Goal: Task Accomplishment & Management: Manage account settings

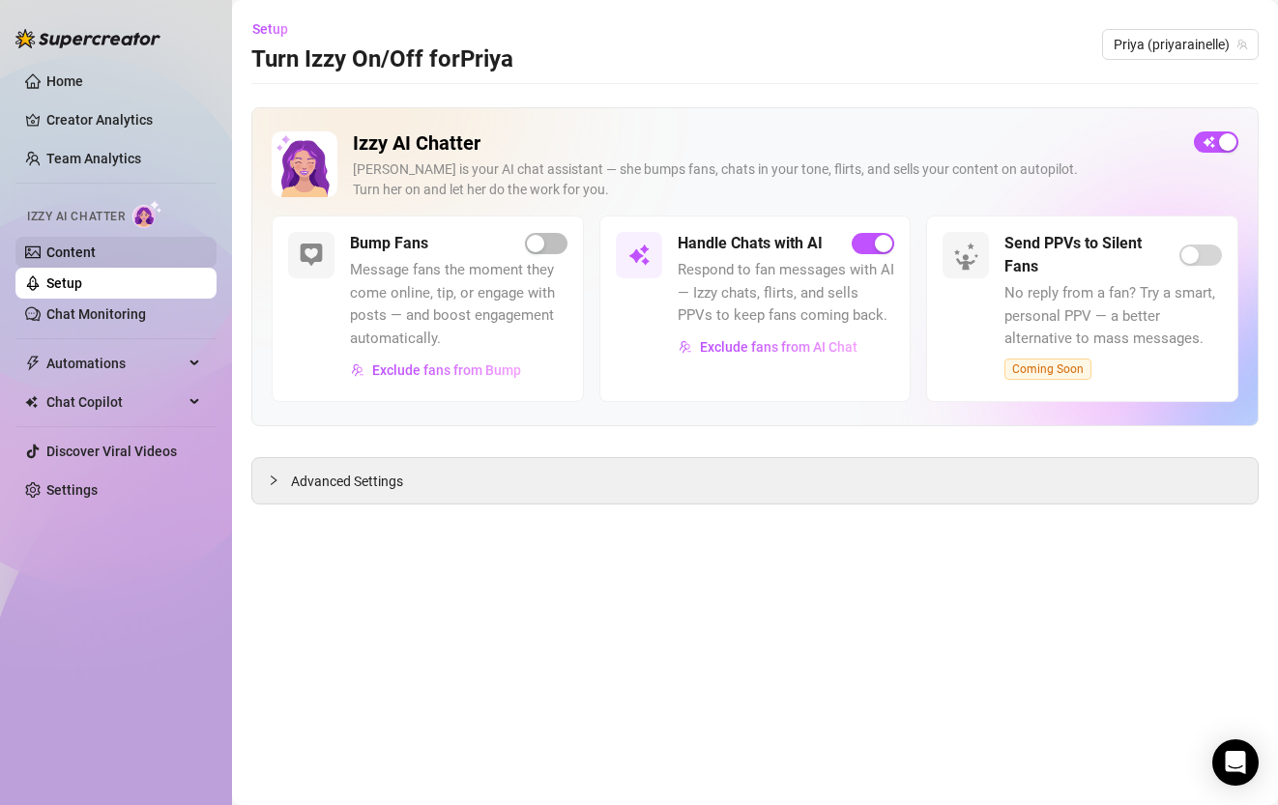
click at [96, 250] on link "Content" at bounding box center [70, 252] width 49 height 15
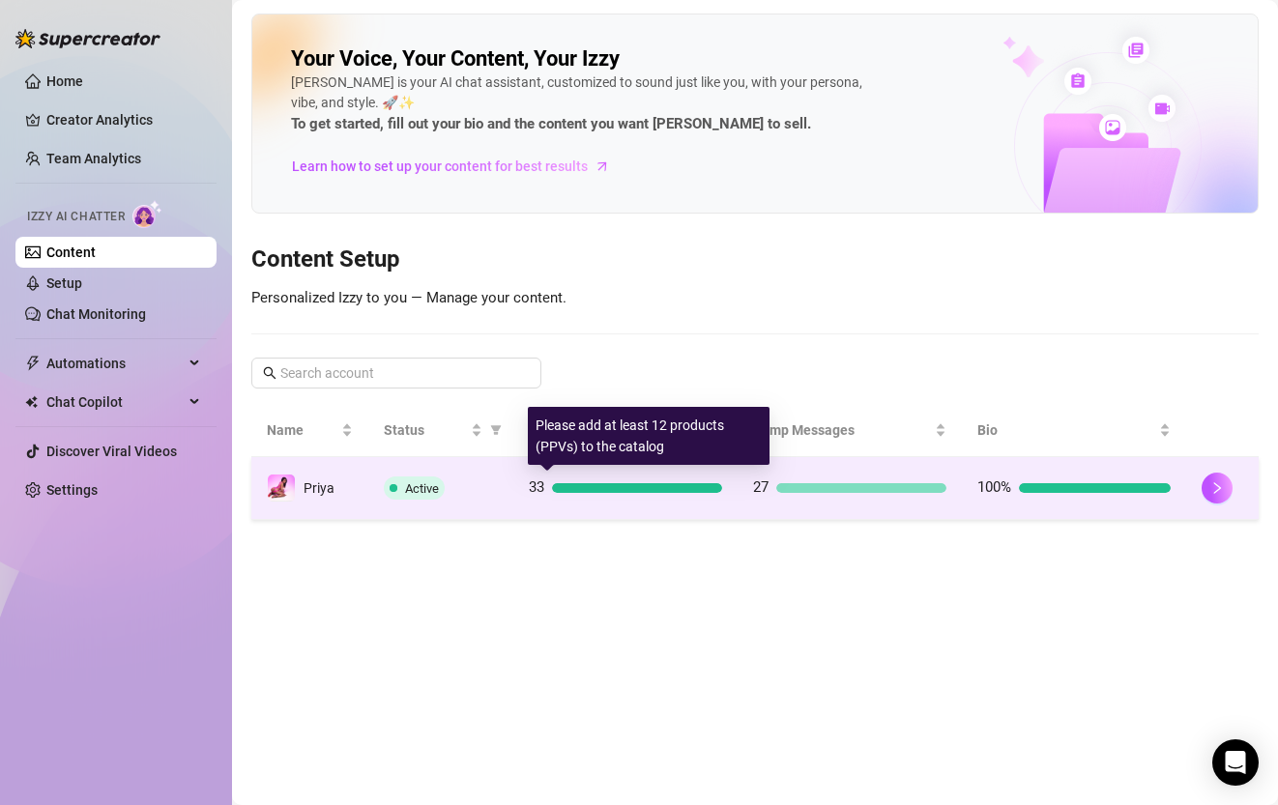
click at [606, 500] on td "33" at bounding box center [625, 488] width 224 height 63
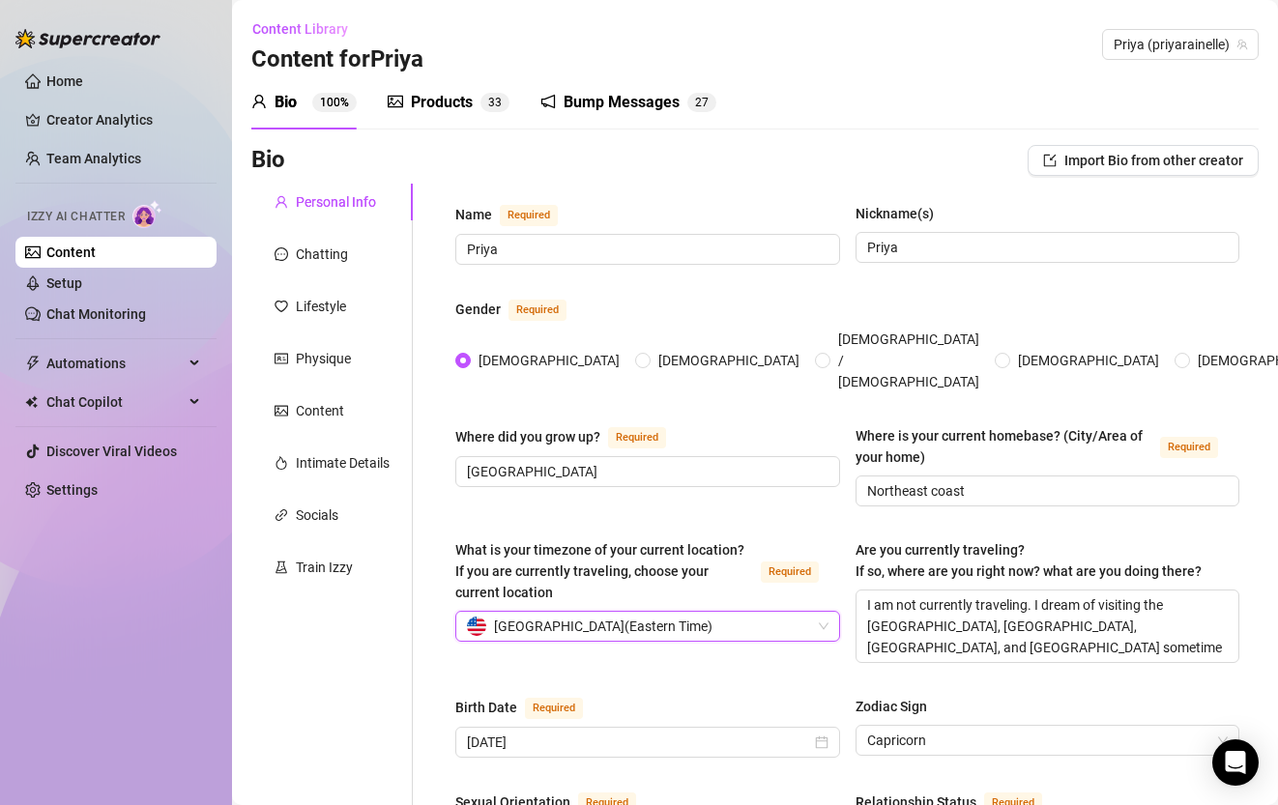
click at [487, 86] on div "Products 3 3" at bounding box center [449, 102] width 122 height 54
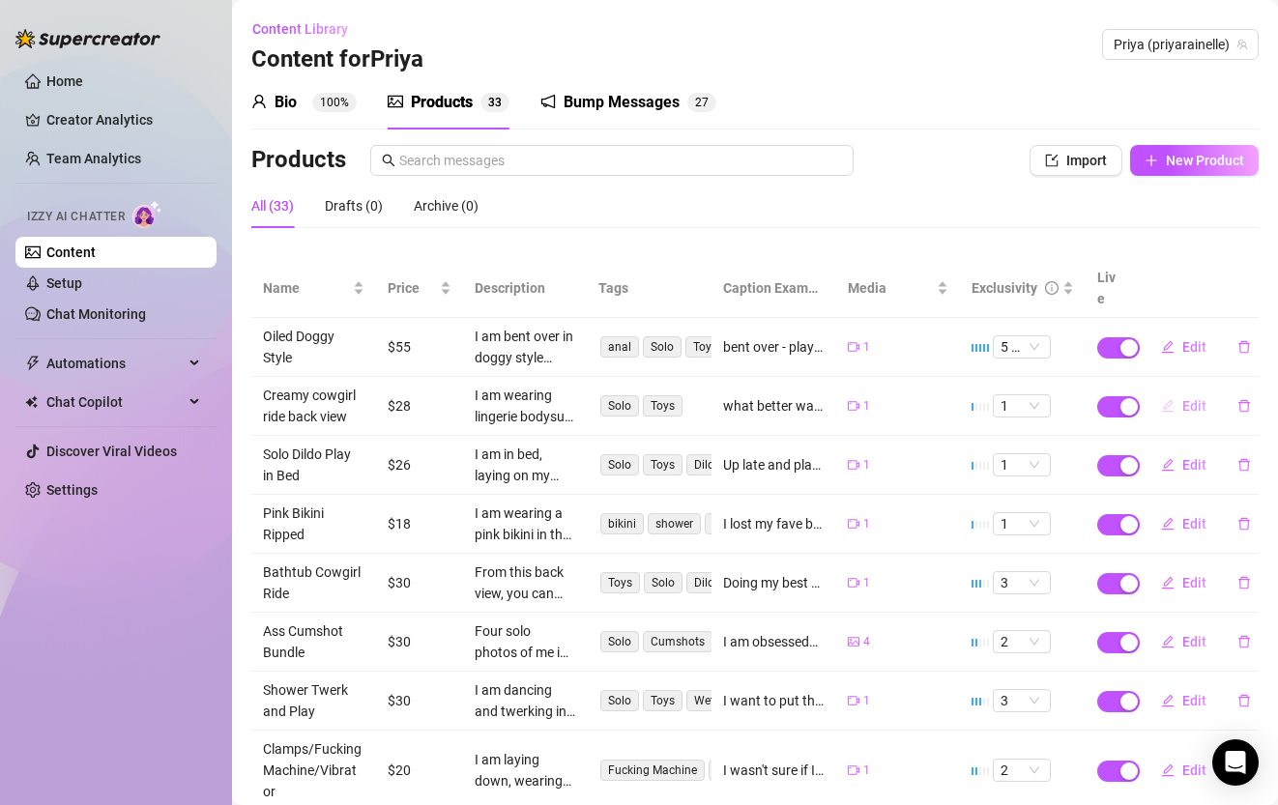
click at [1194, 398] on span "Edit" at bounding box center [1194, 405] width 24 height 15
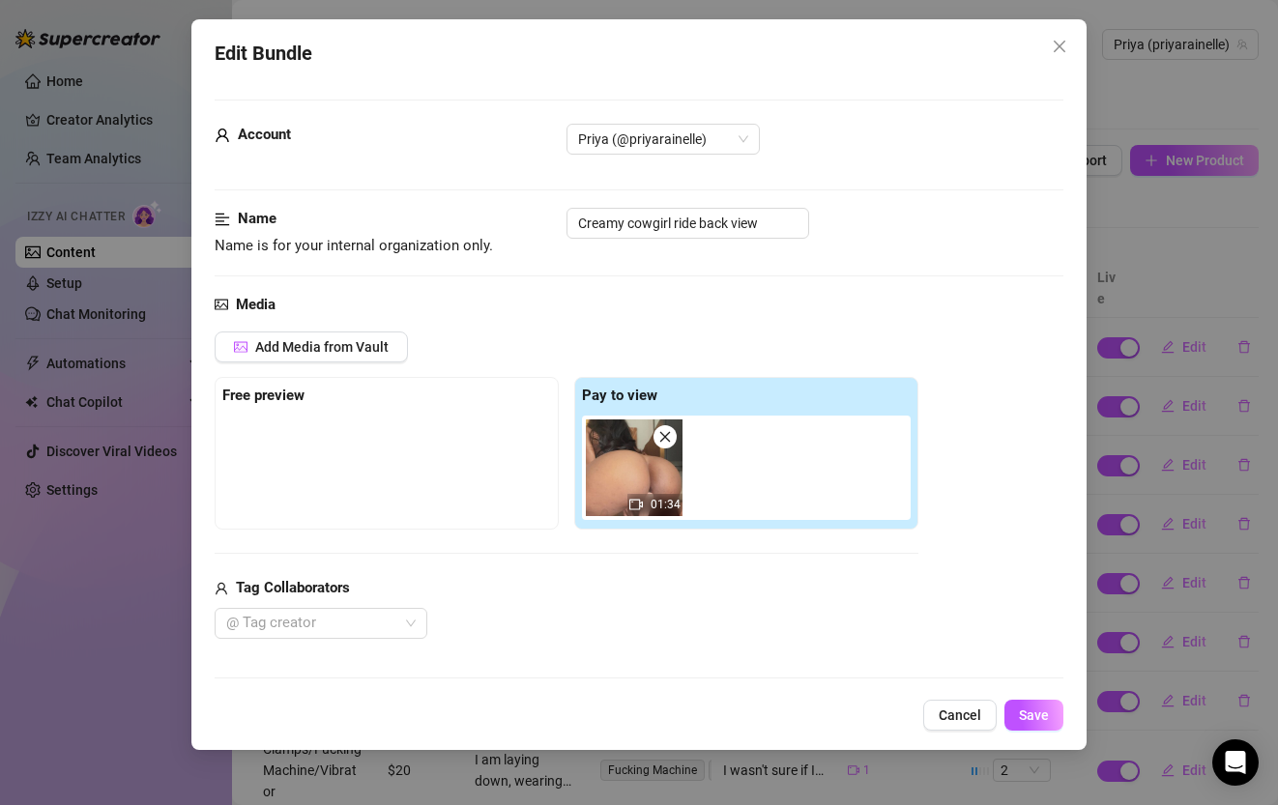
scroll to position [1061, 0]
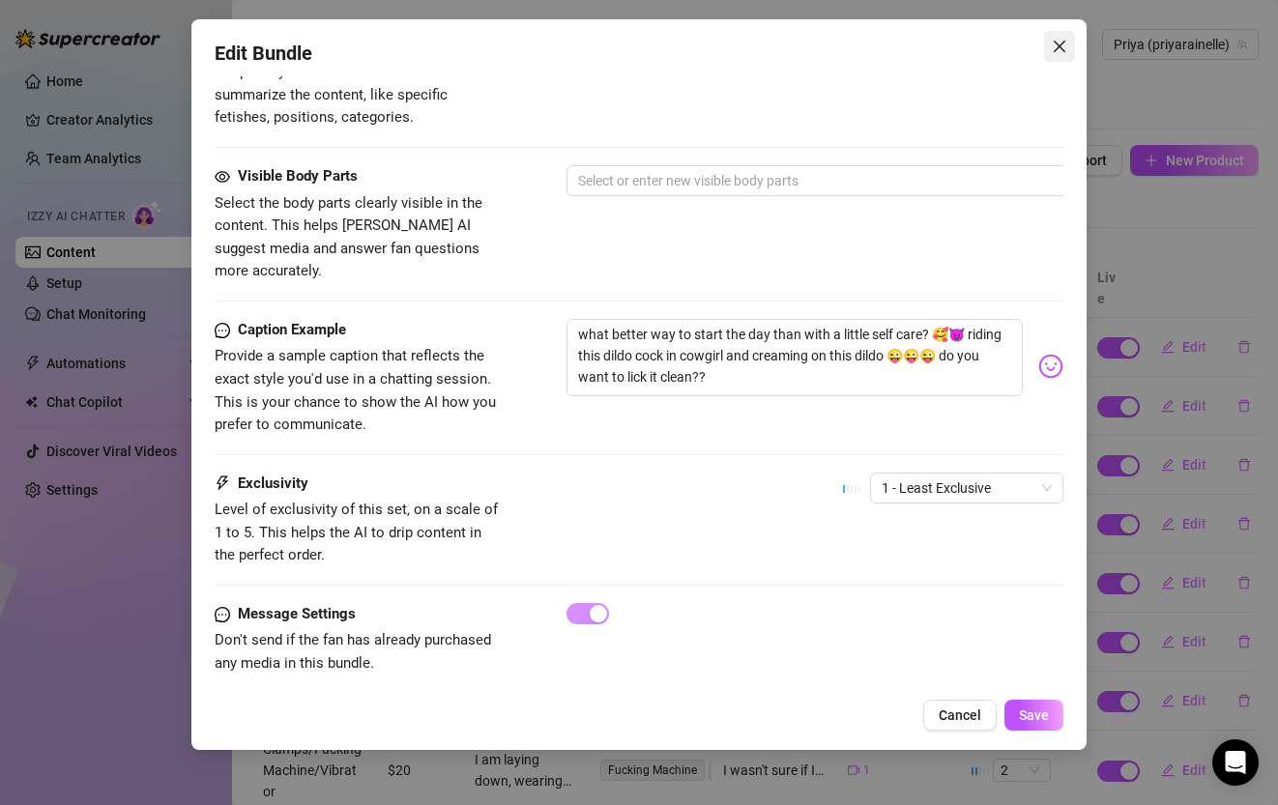
click at [1064, 44] on icon "close" at bounding box center [1059, 46] width 15 height 15
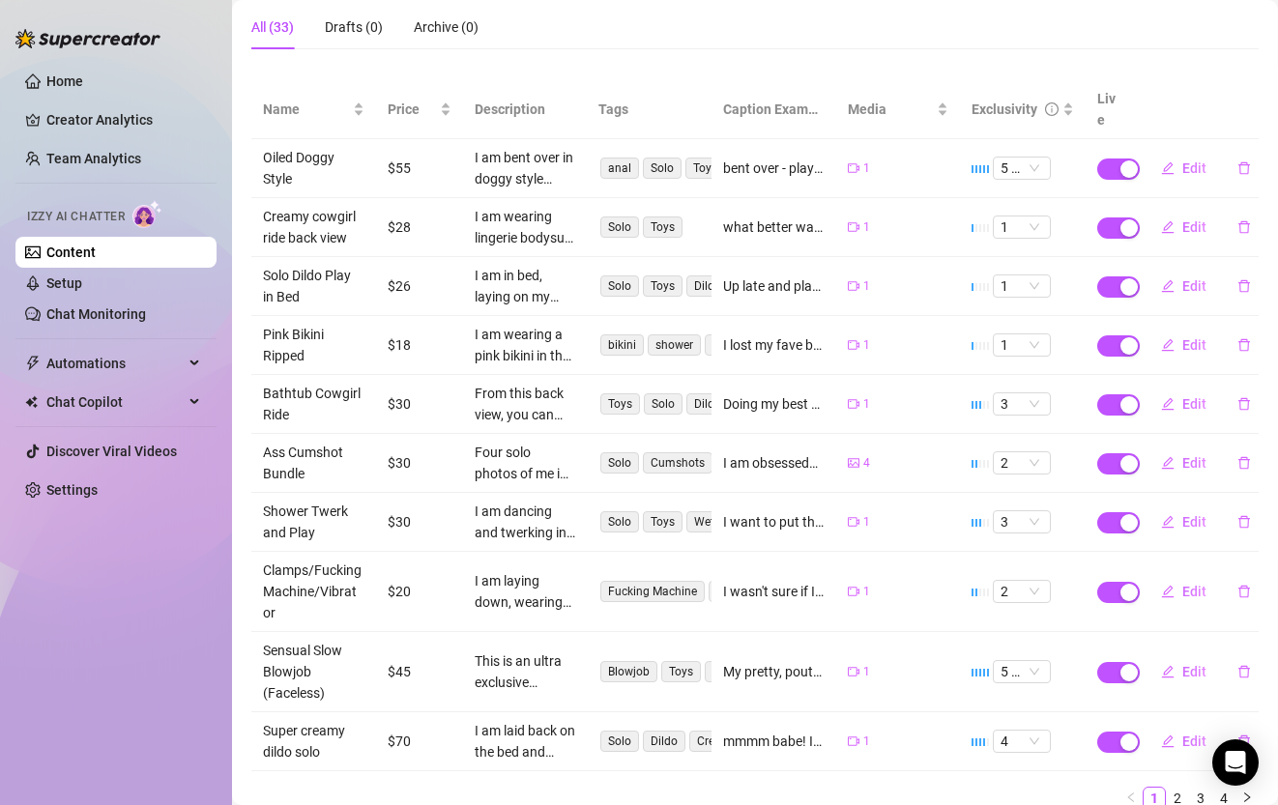
scroll to position [236, 0]
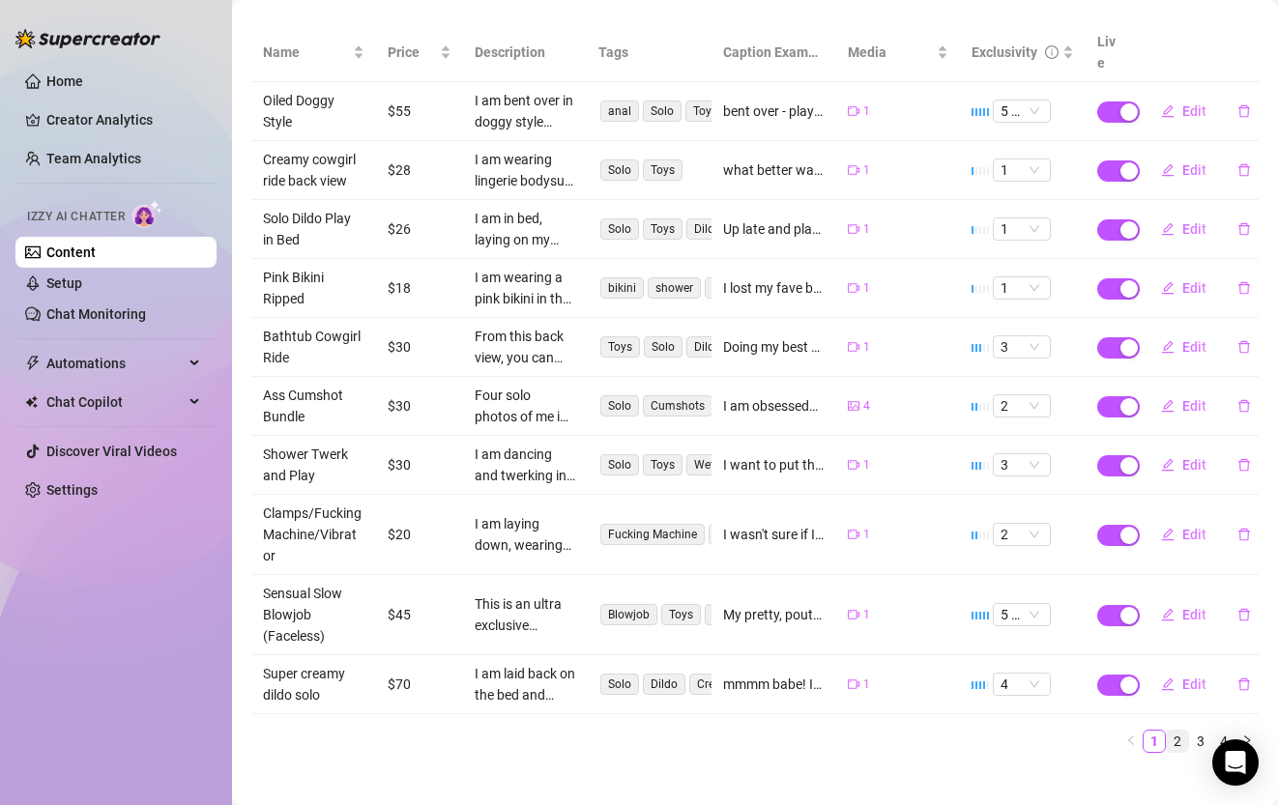
click at [1181, 731] on link "2" at bounding box center [1177, 741] width 21 height 21
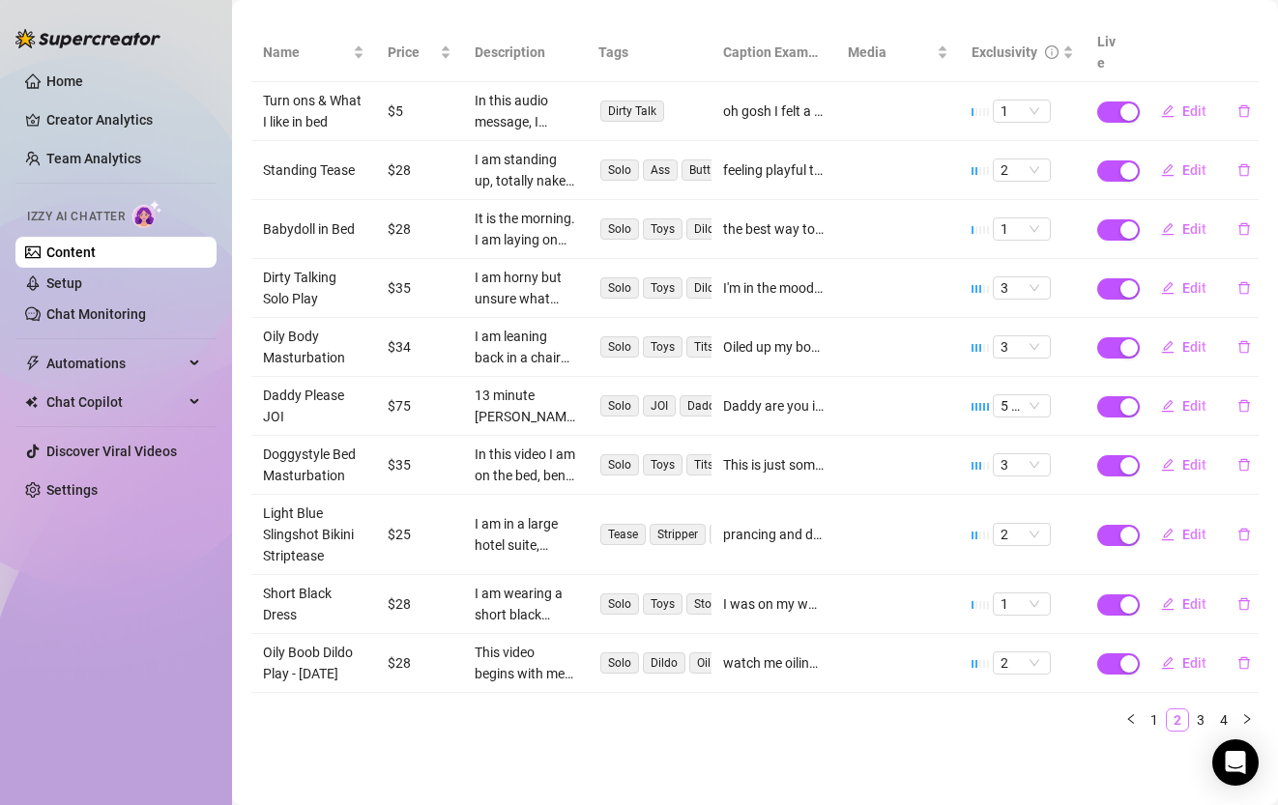
scroll to position [215, 0]
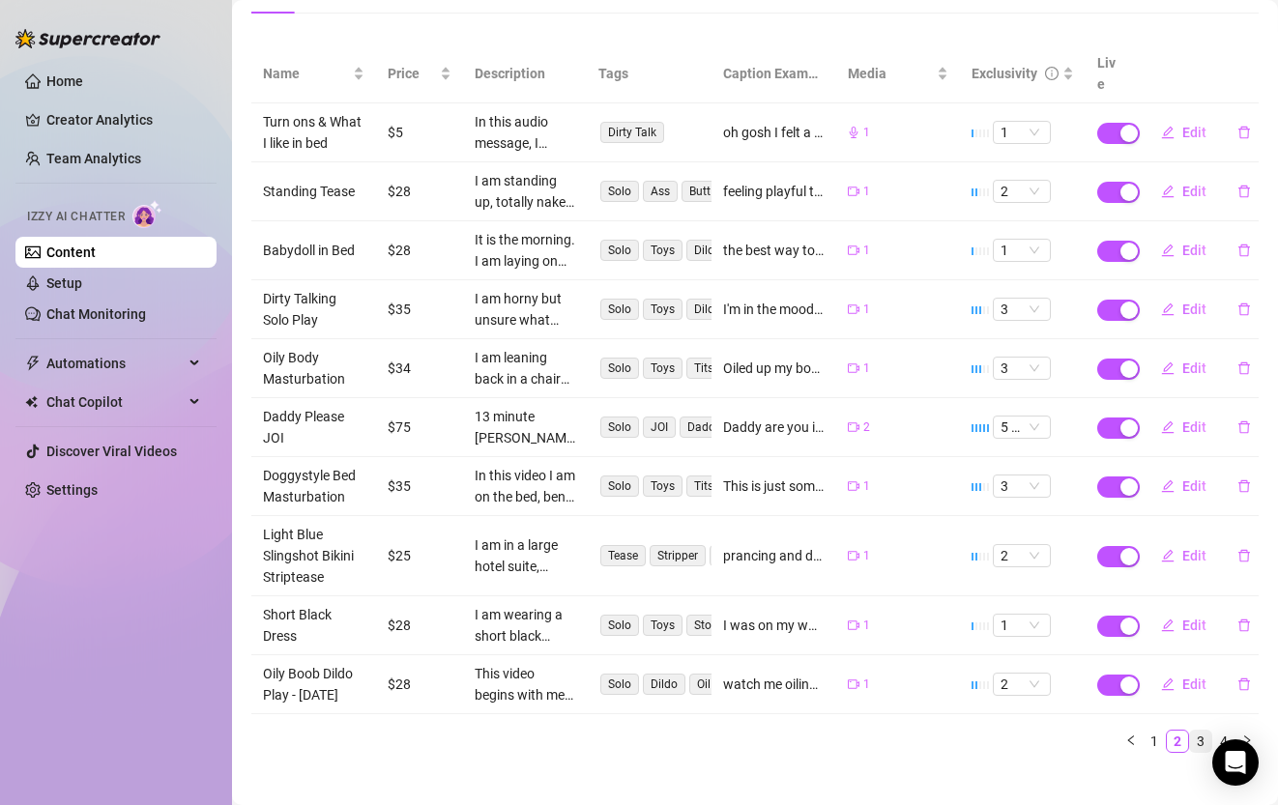
click at [1202, 731] on link "3" at bounding box center [1200, 741] width 21 height 21
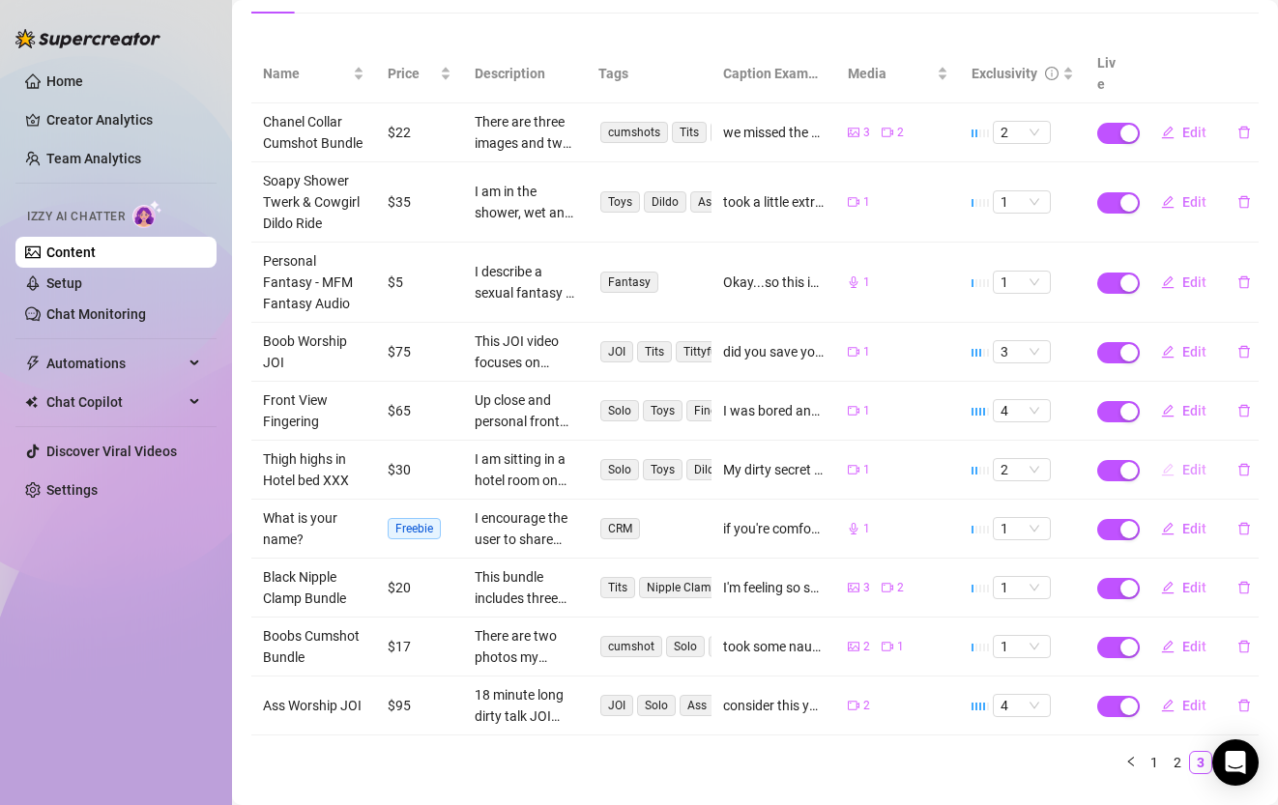
click at [1198, 462] on span "Edit" at bounding box center [1194, 469] width 24 height 15
type textarea "My dirty secret you ask...? 😈 I got in bed wearing nothing but stockings and my…"
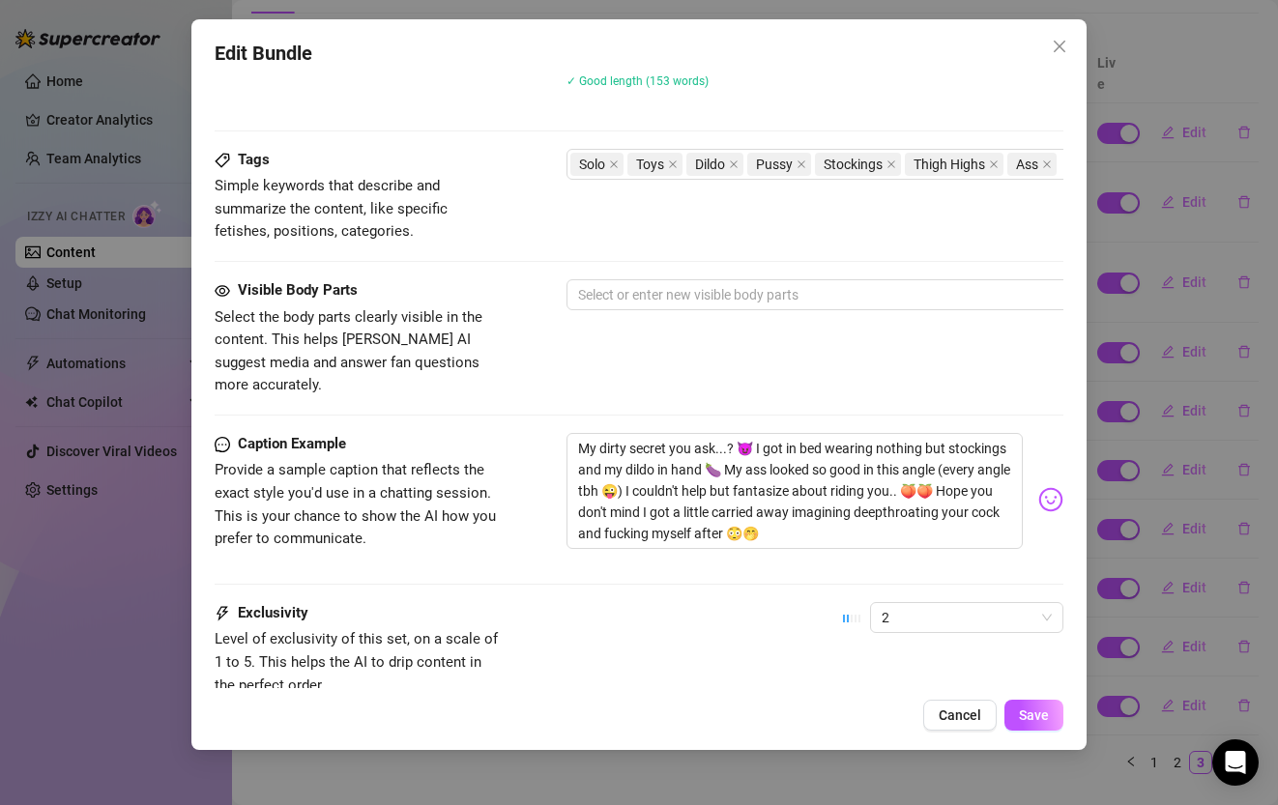
scroll to position [1119, 0]
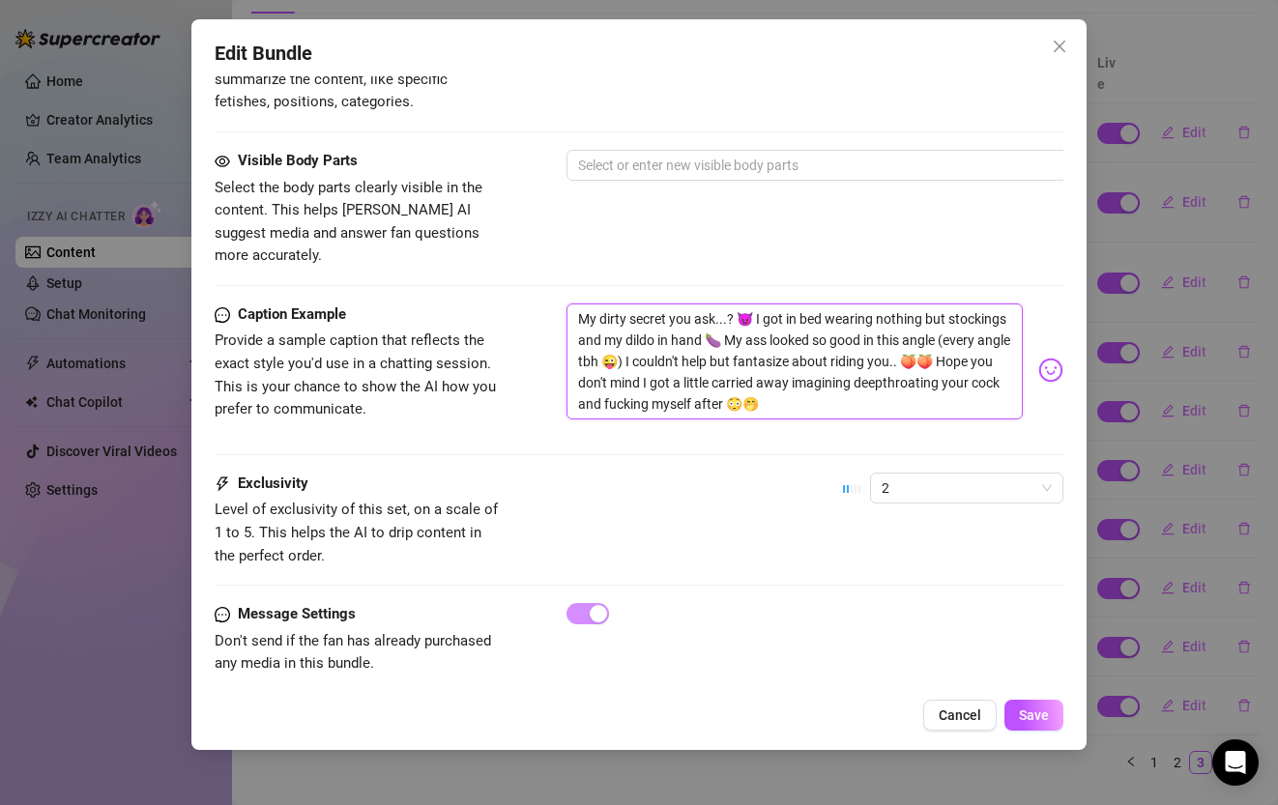
drag, startPoint x: 836, startPoint y: 378, endPoint x: 469, endPoint y: 205, distance: 406.0
click at [967, 718] on span "Cancel" at bounding box center [959, 714] width 43 height 15
